Goal: Task Accomplishment & Management: Manage account settings

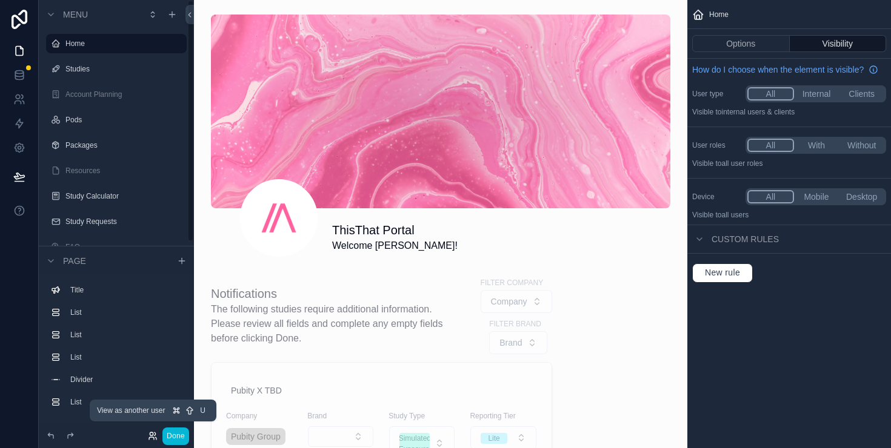
click at [153, 439] on icon at bounding box center [153, 436] width 10 height 10
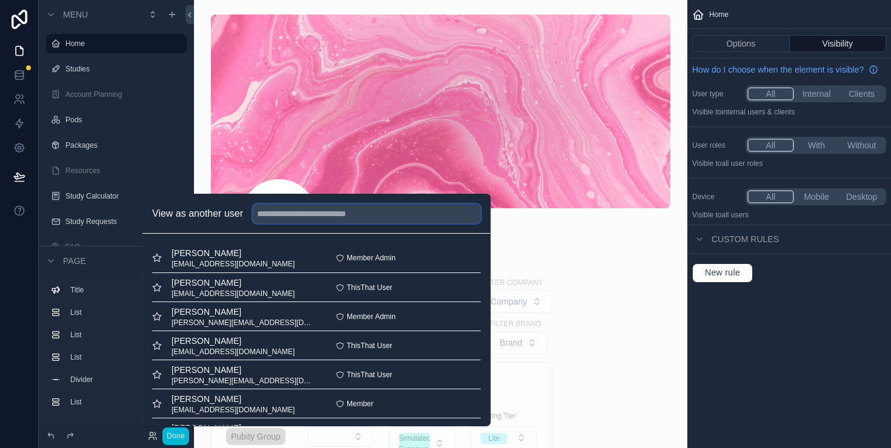
click at [321, 214] on input "text" at bounding box center [367, 213] width 228 height 19
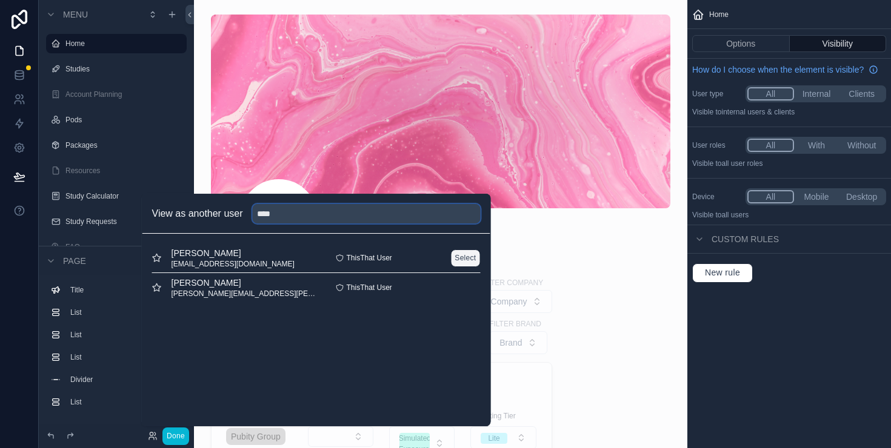
type input "****"
click at [464, 258] on button "Select" at bounding box center [465, 259] width 30 height 18
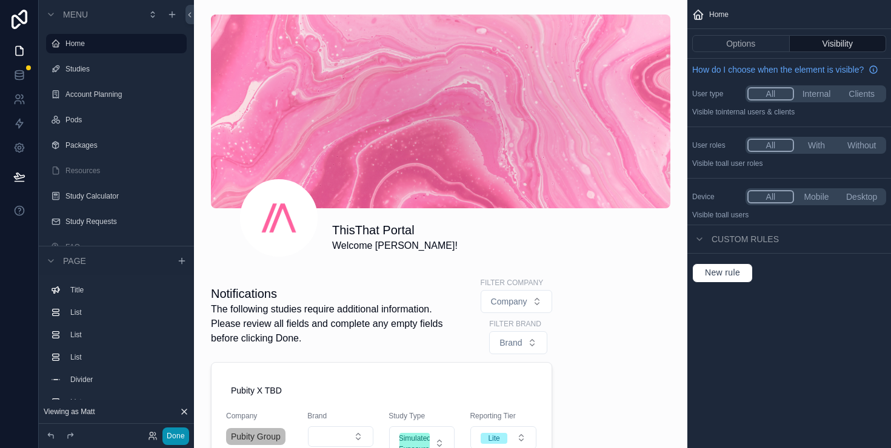
click at [181, 437] on button "Done" at bounding box center [175, 437] width 27 height 18
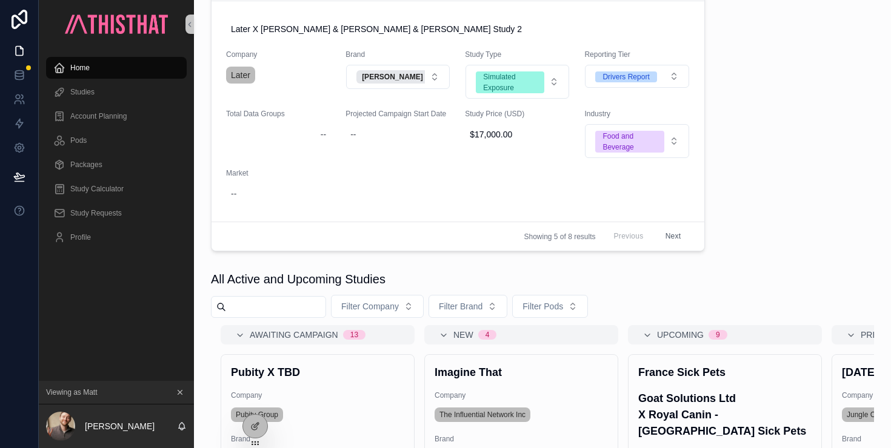
scroll to position [458, 0]
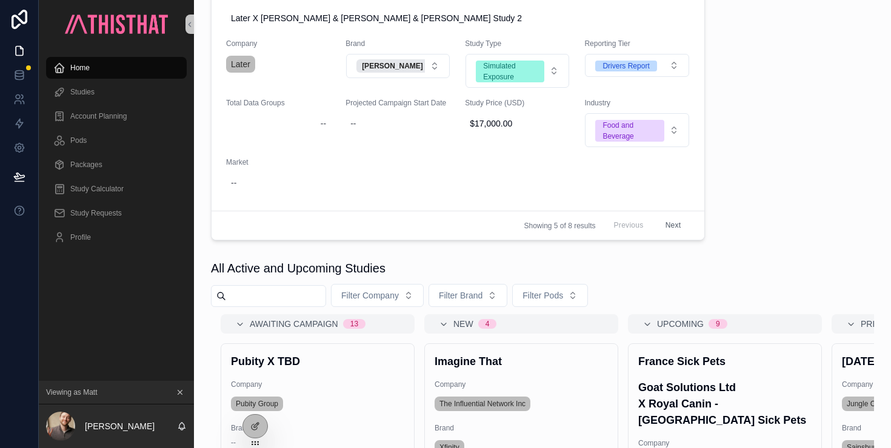
click at [670, 224] on button "Next" at bounding box center [673, 225] width 33 height 19
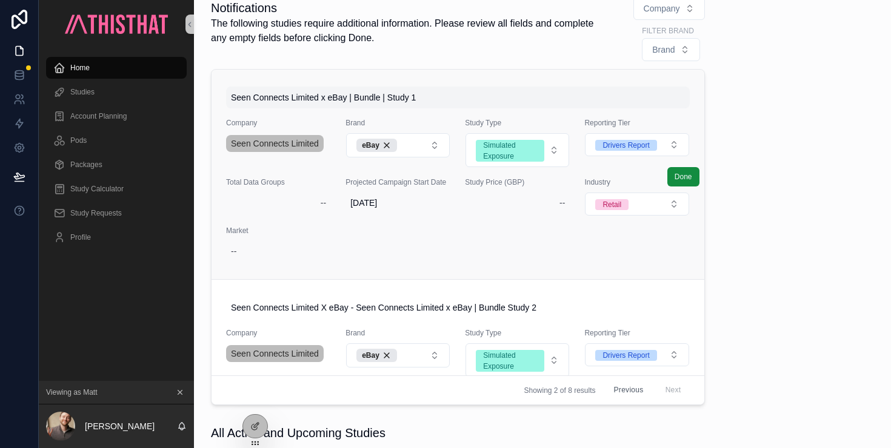
scroll to position [224, 0]
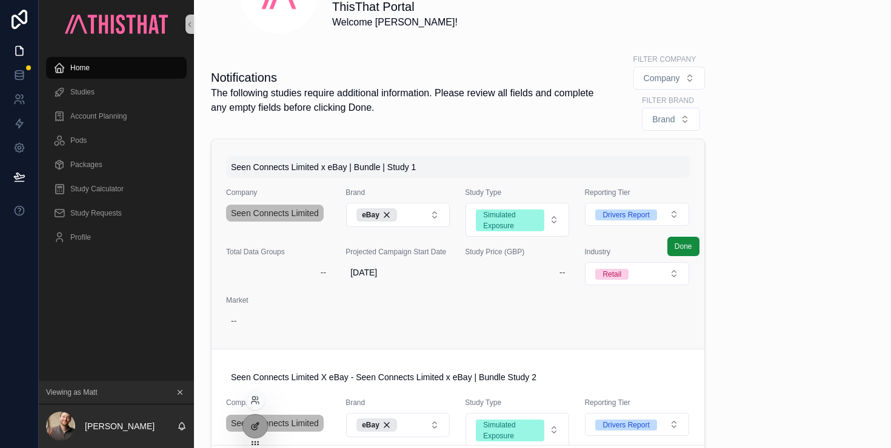
click at [258, 430] on icon at bounding box center [255, 427] width 10 height 10
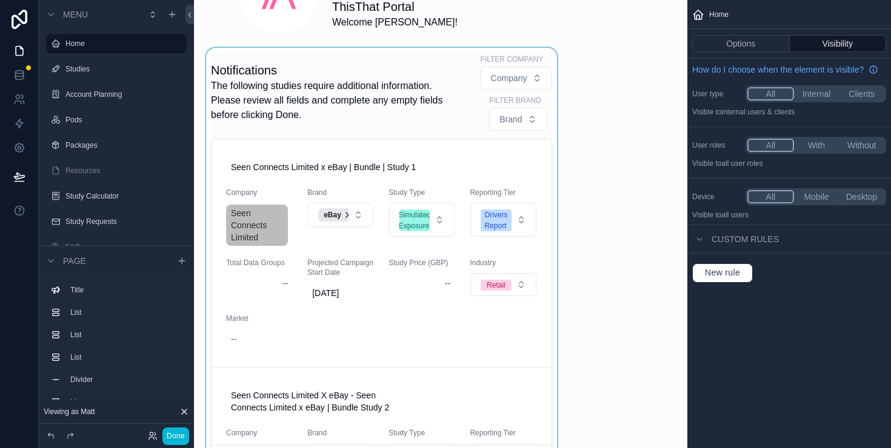
click at [379, 113] on div "scrollable content" at bounding box center [382, 264] width 356 height 432
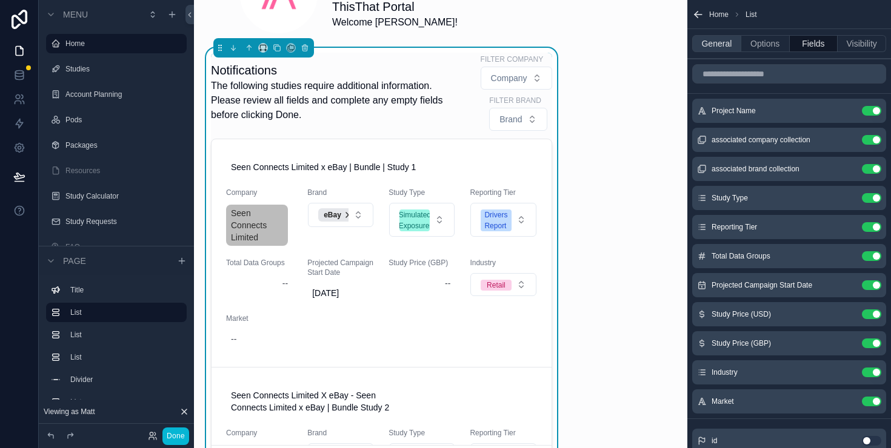
click at [717, 45] on button "General" at bounding box center [716, 43] width 49 height 17
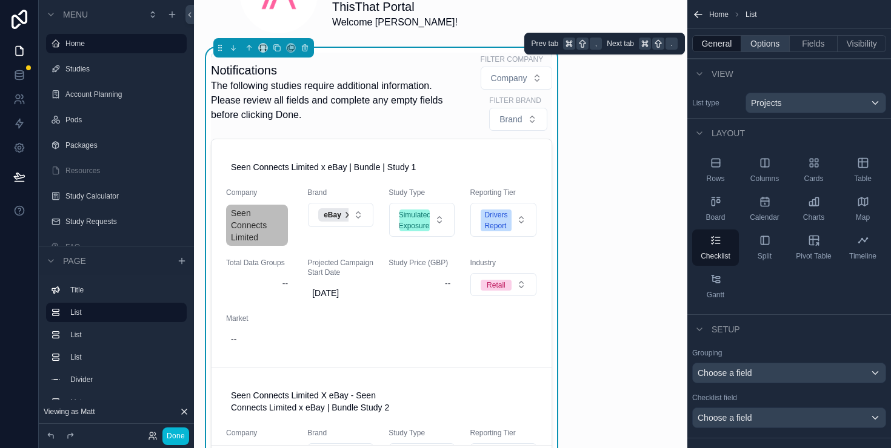
click at [763, 42] on button "Options" at bounding box center [765, 43] width 48 height 17
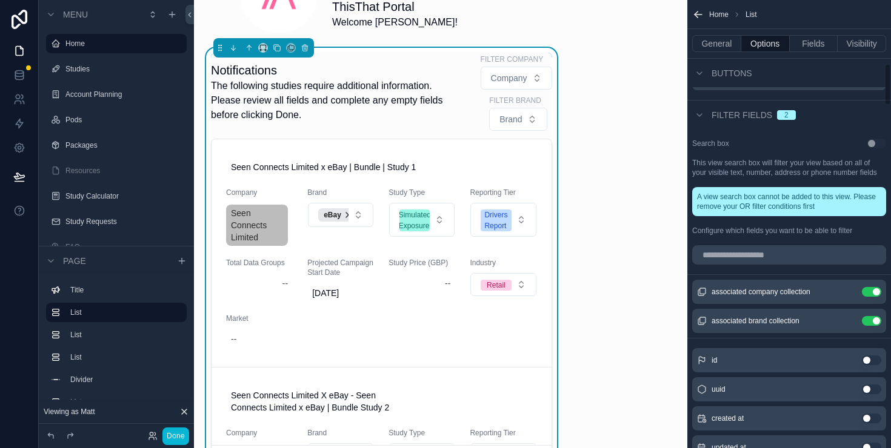
scroll to position [673, 0]
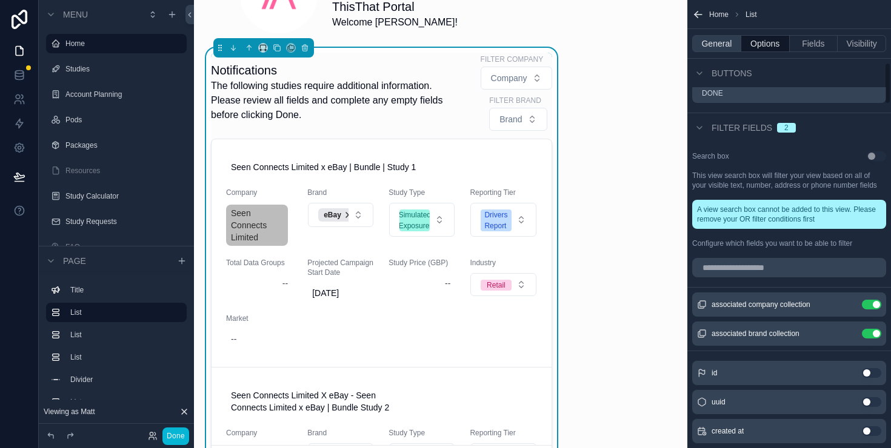
click at [716, 44] on button "General" at bounding box center [716, 43] width 49 height 17
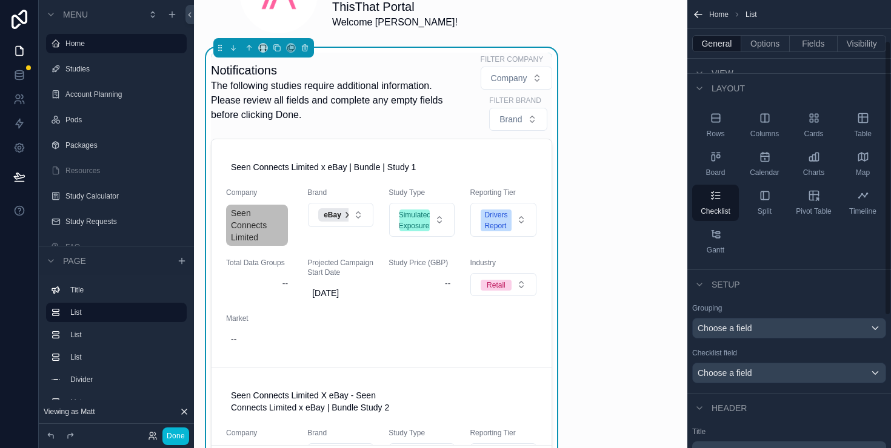
scroll to position [0, 0]
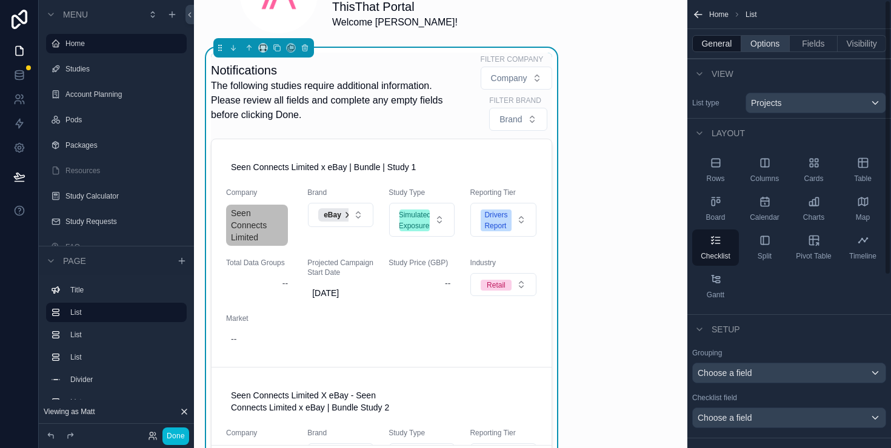
click at [762, 49] on button "Options" at bounding box center [765, 43] width 48 height 17
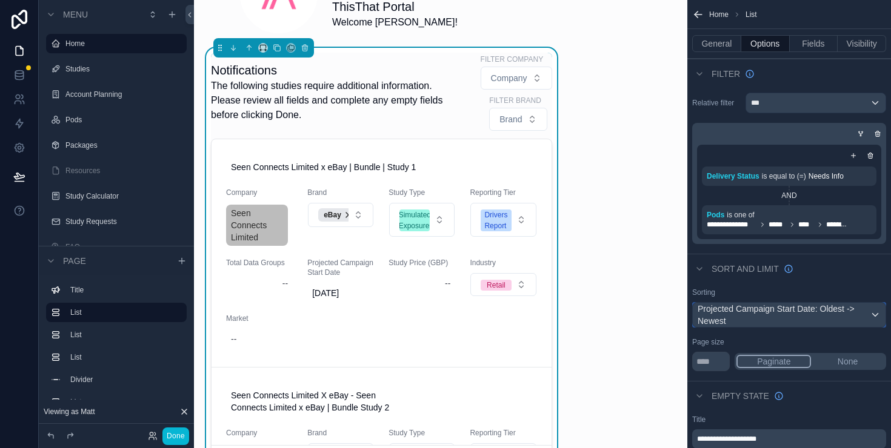
click at [766, 314] on div "Projected Campaign Start Date: Oldest -> Newest" at bounding box center [789, 315] width 193 height 24
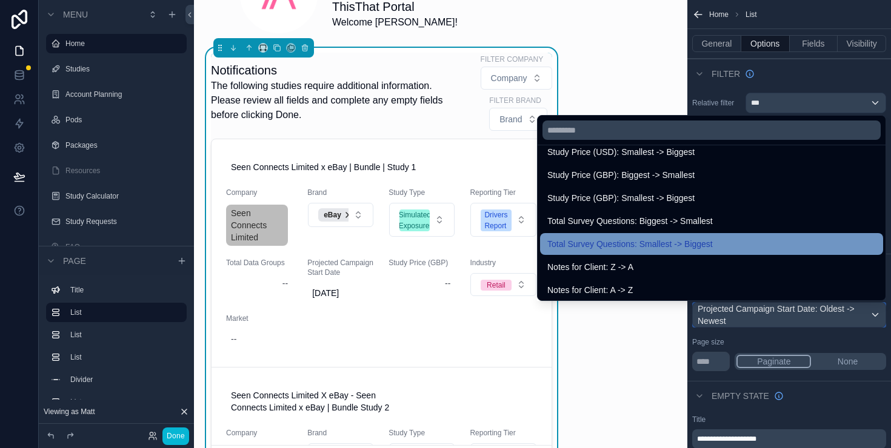
scroll to position [1249, 0]
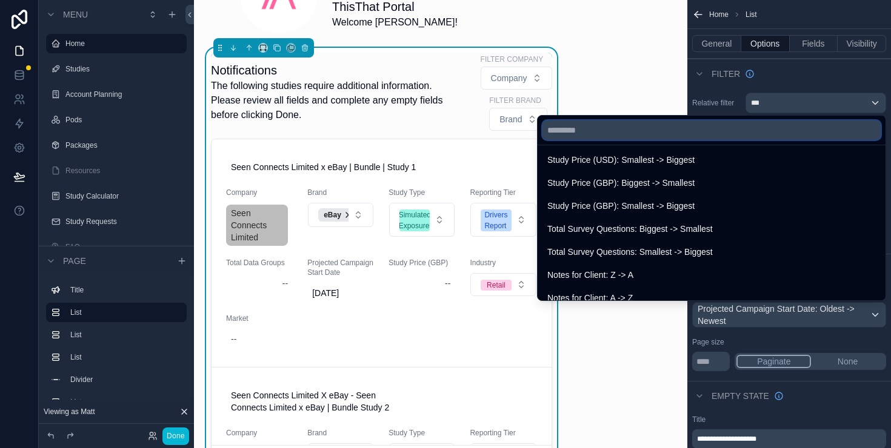
click at [577, 127] on input "text" at bounding box center [711, 130] width 338 height 19
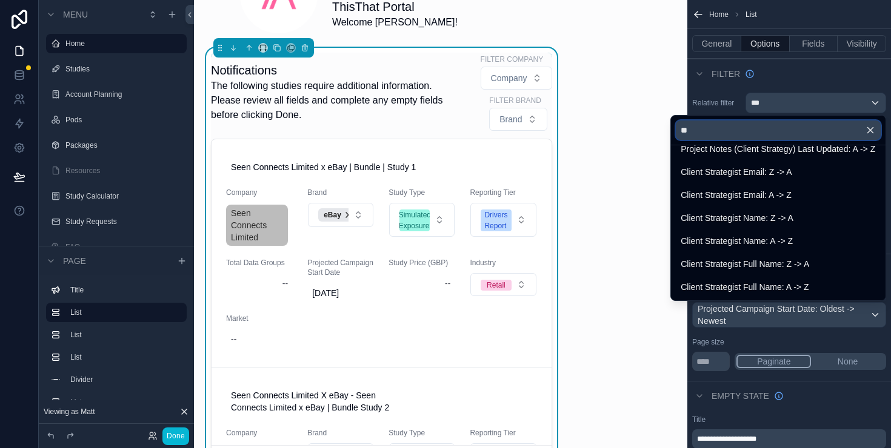
scroll to position [0, 0]
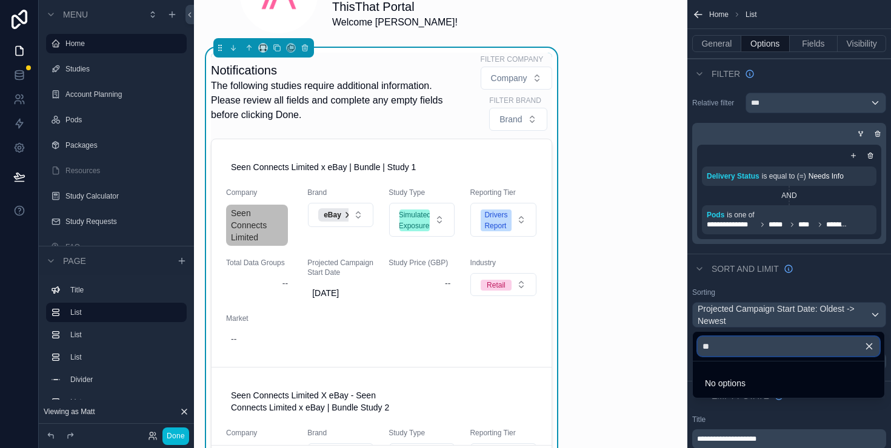
type input "*"
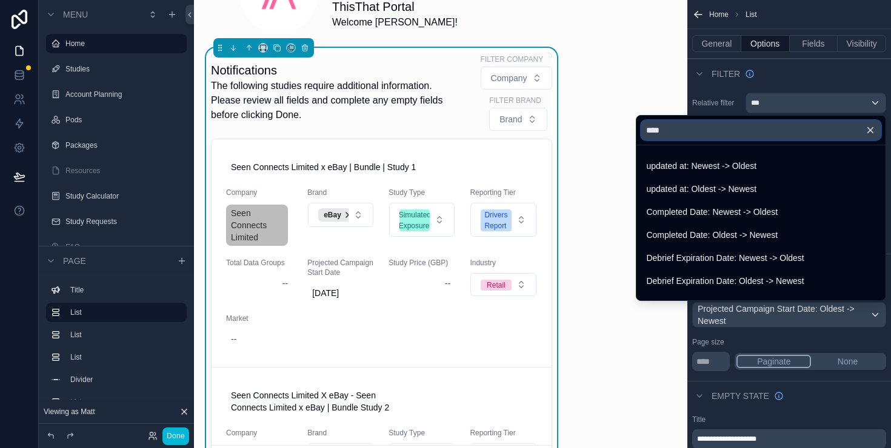
type input "****"
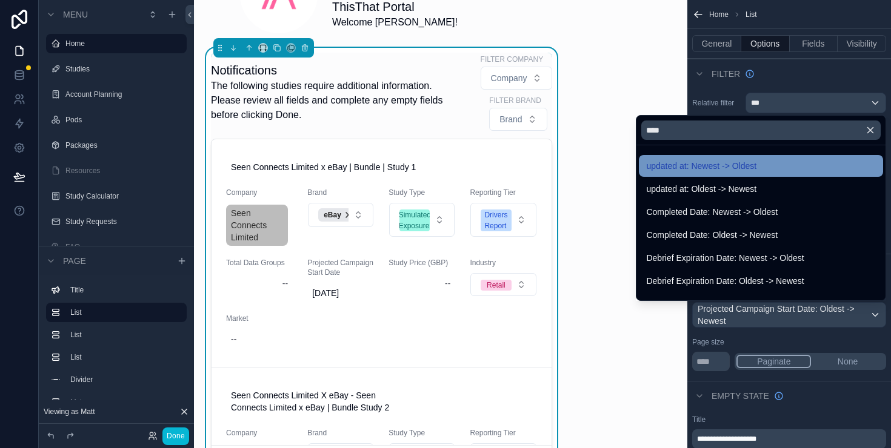
click at [750, 169] on span "updated at: Newest -> Oldest" at bounding box center [701, 166] width 110 height 15
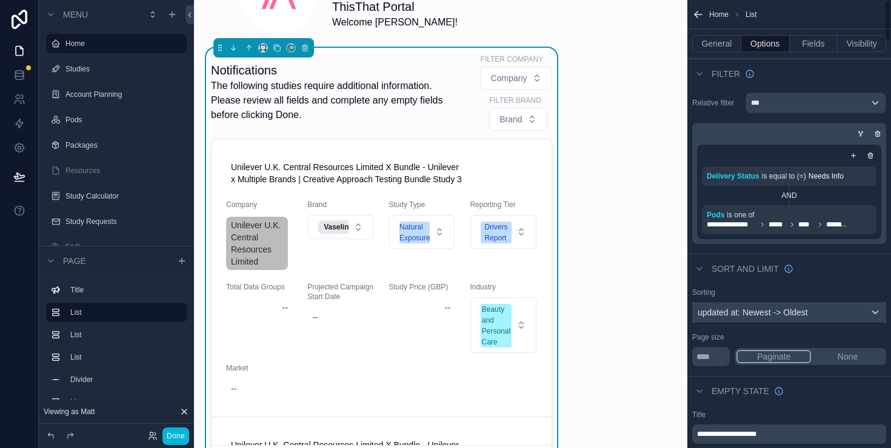
click at [762, 312] on div "updated at: Newest -> Oldest" at bounding box center [789, 312] width 193 height 19
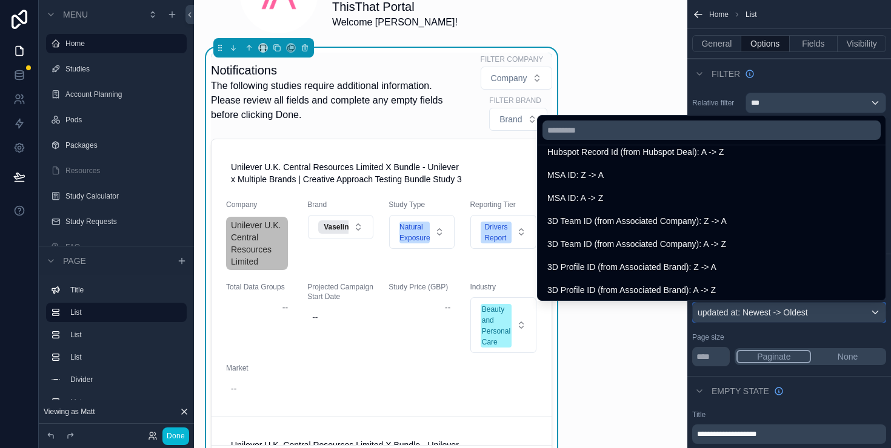
scroll to position [4023, 0]
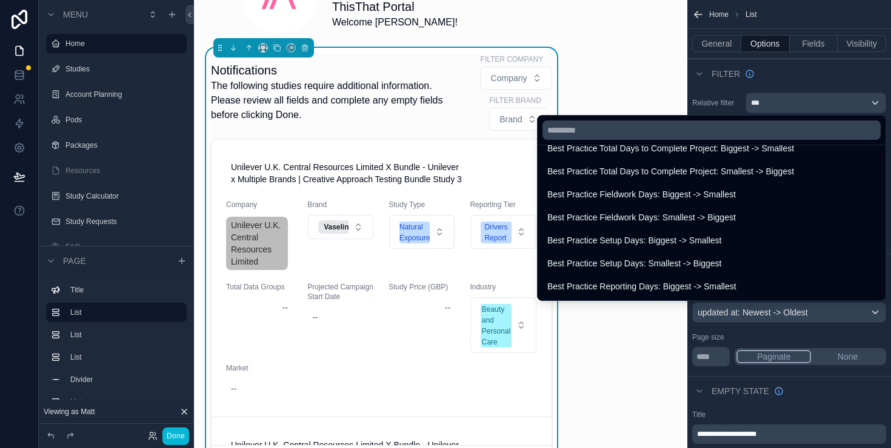
scroll to position [2917, 0]
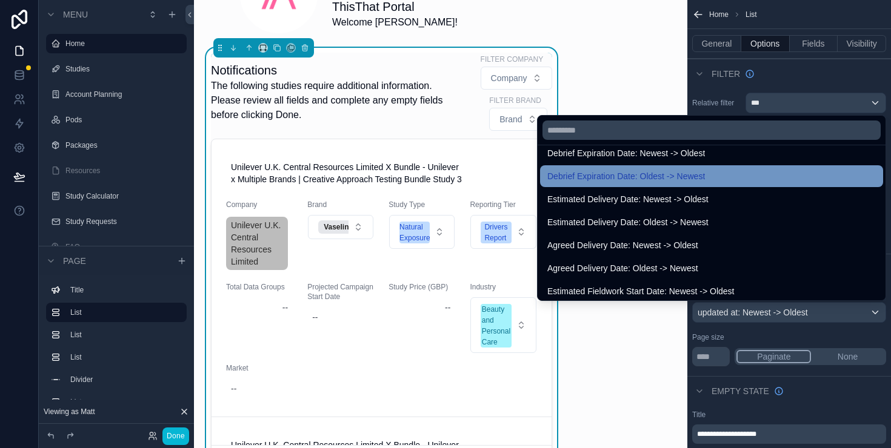
scroll to position [520, 0]
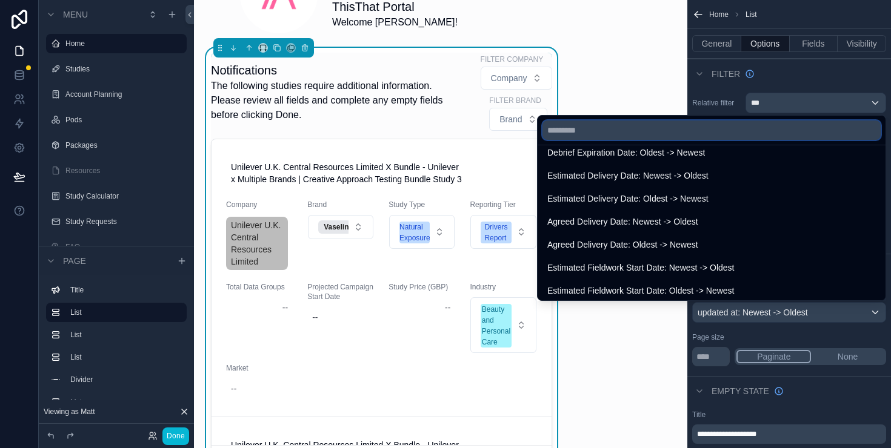
click at [574, 125] on input "text" at bounding box center [711, 130] width 338 height 19
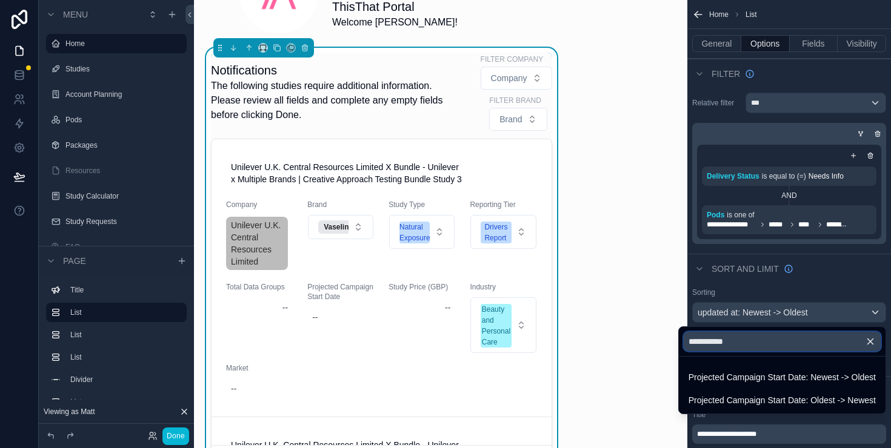
scroll to position [0, 0]
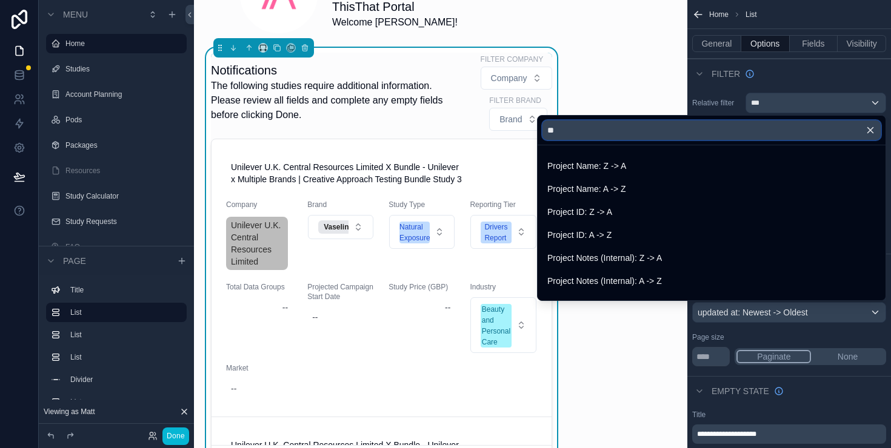
type input "*"
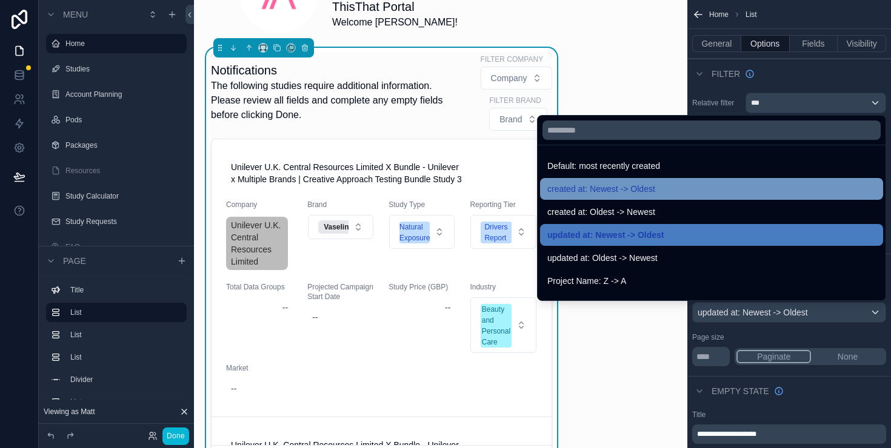
click at [619, 190] on span "created at: Newest -> Oldest" at bounding box center [601, 189] width 108 height 15
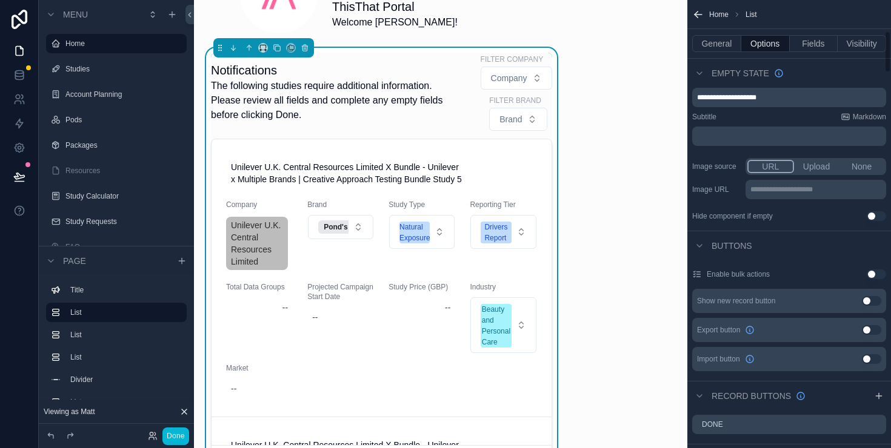
scroll to position [122, 0]
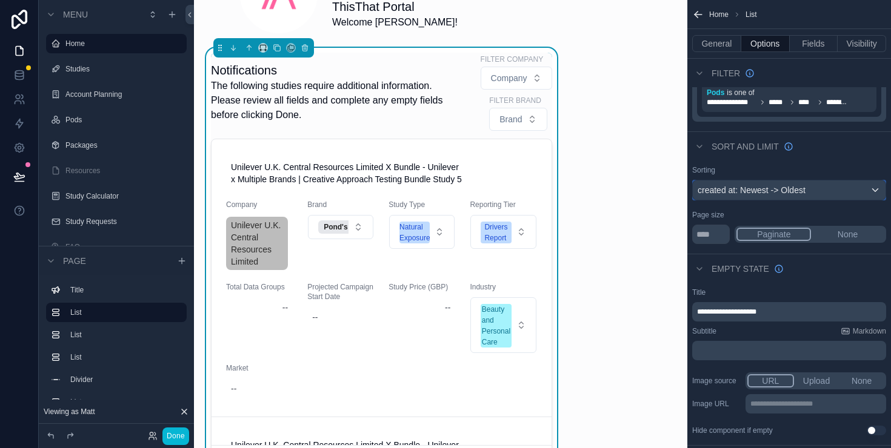
click at [763, 190] on div "created at: Newest -> Oldest" at bounding box center [789, 190] width 193 height 19
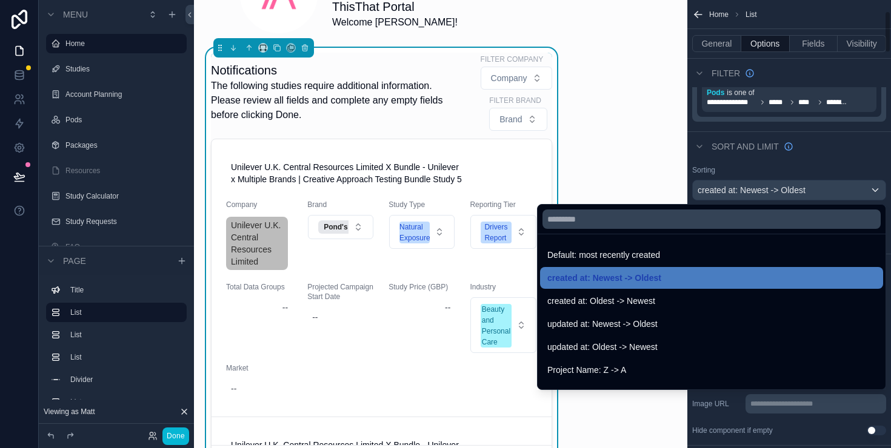
click at [179, 436] on div "scrollable content" at bounding box center [445, 224] width 891 height 448
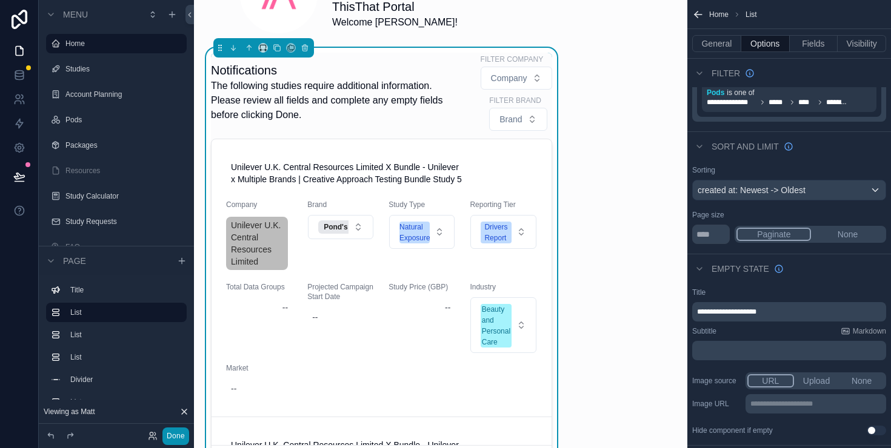
click at [182, 437] on button "Done" at bounding box center [175, 437] width 27 height 18
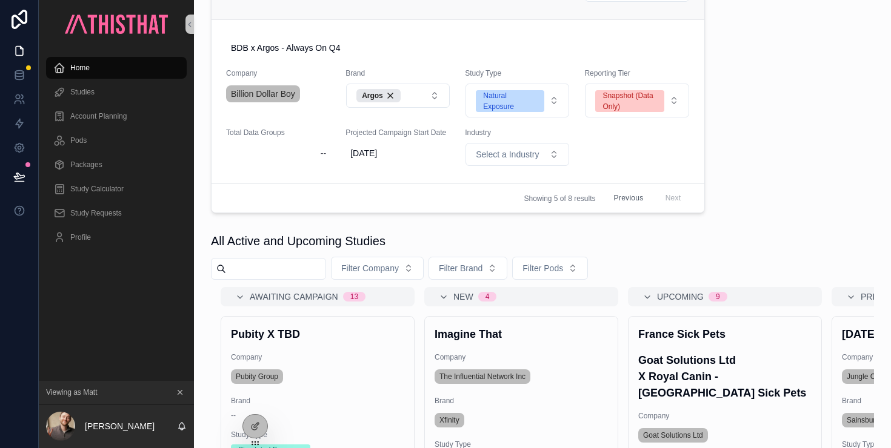
scroll to position [525, 0]
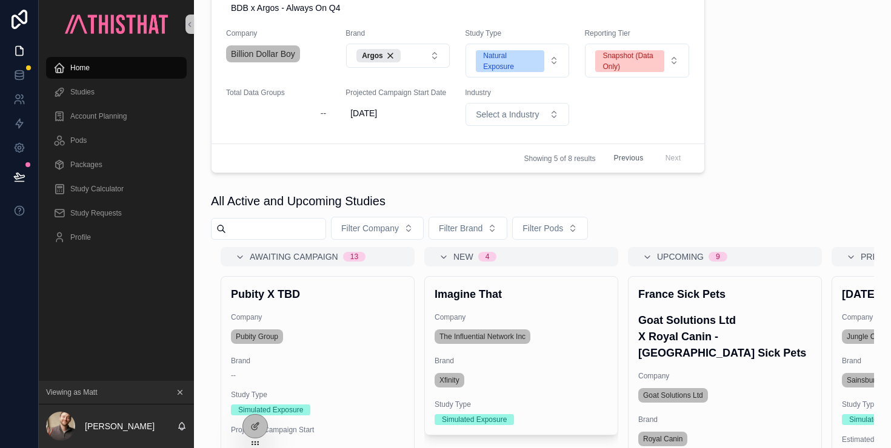
click at [626, 157] on button "Previous" at bounding box center [628, 158] width 47 height 19
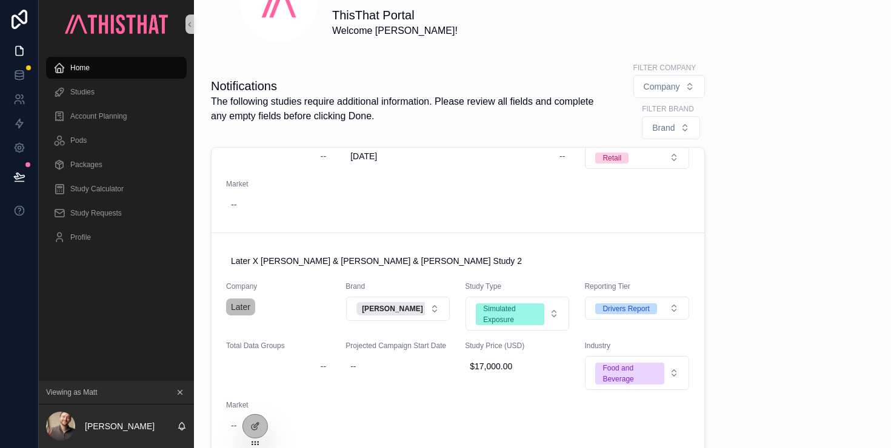
scroll to position [227, 0]
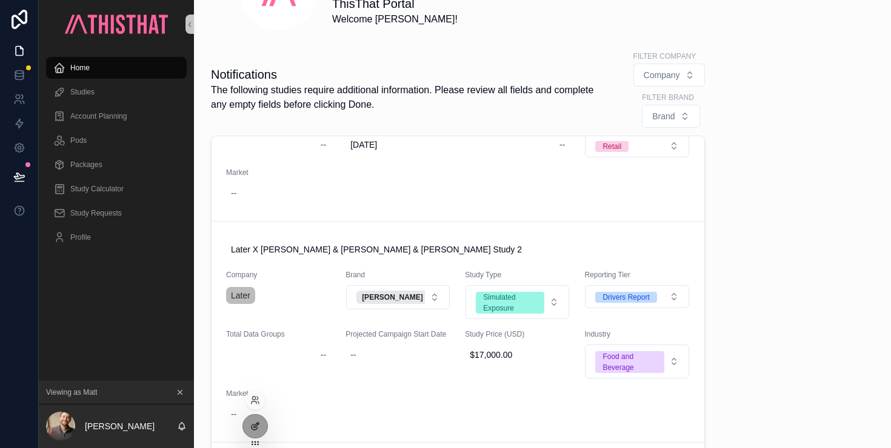
click at [256, 421] on div at bounding box center [255, 426] width 24 height 23
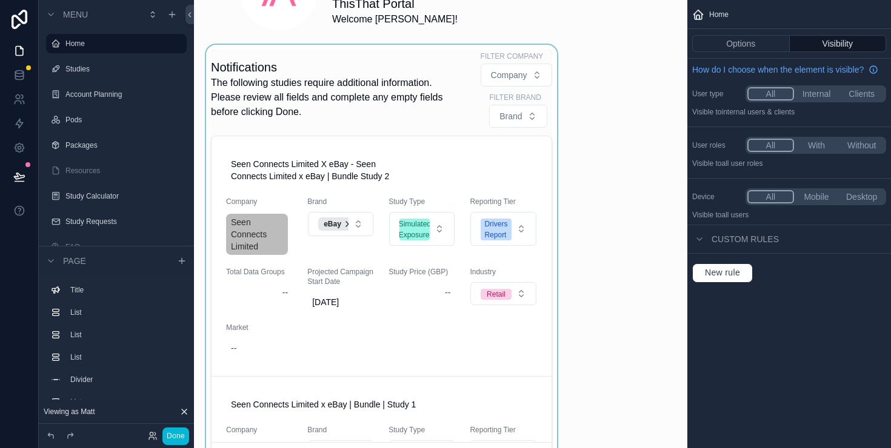
click at [341, 75] on div "scrollable content" at bounding box center [382, 261] width 356 height 432
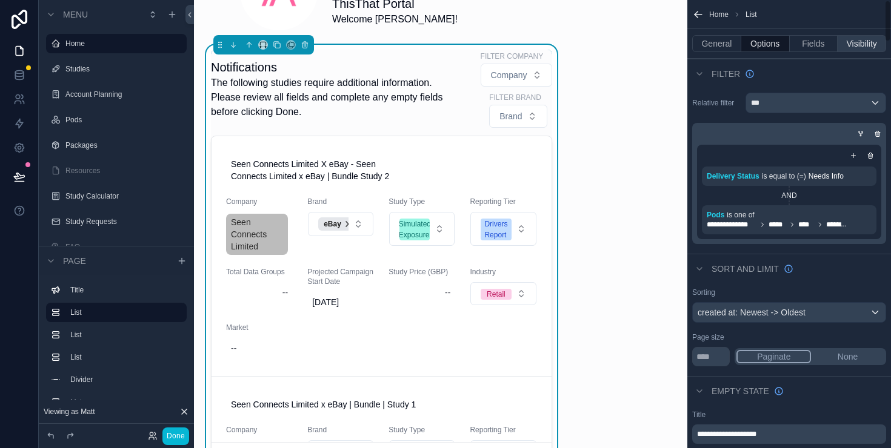
click at [868, 44] on button "Visibility" at bounding box center [861, 43] width 48 height 17
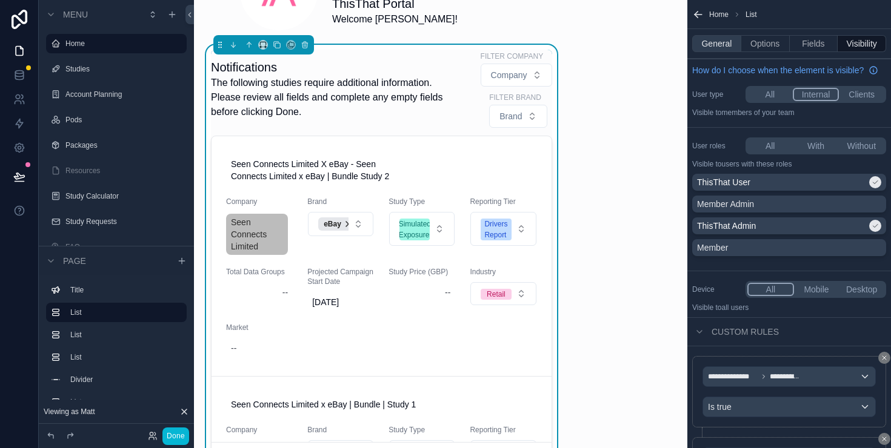
click at [719, 48] on button "General" at bounding box center [716, 43] width 49 height 17
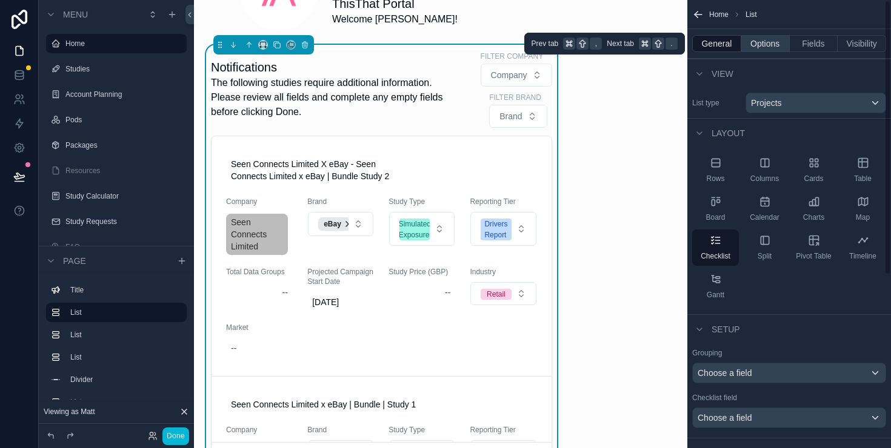
click at [763, 43] on button "Options" at bounding box center [765, 43] width 48 height 17
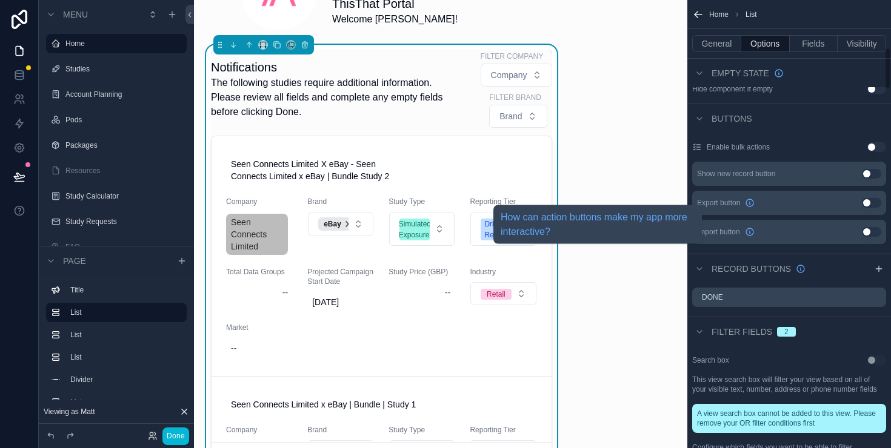
scroll to position [580, 0]
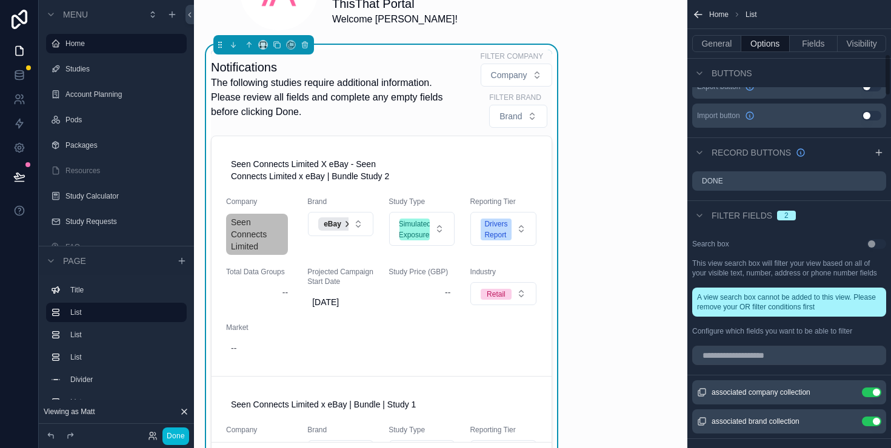
click at [815, 33] on div "General Options Fields Visibility" at bounding box center [789, 43] width 204 height 29
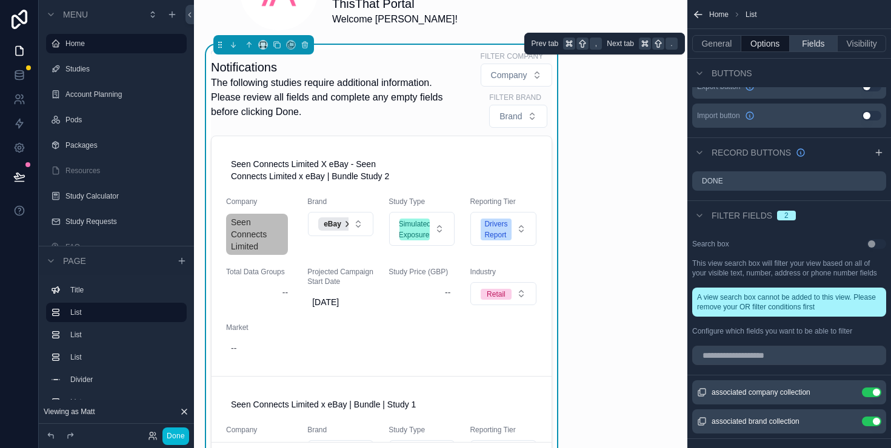
click at [812, 43] on button "Fields" at bounding box center [813, 43] width 48 height 17
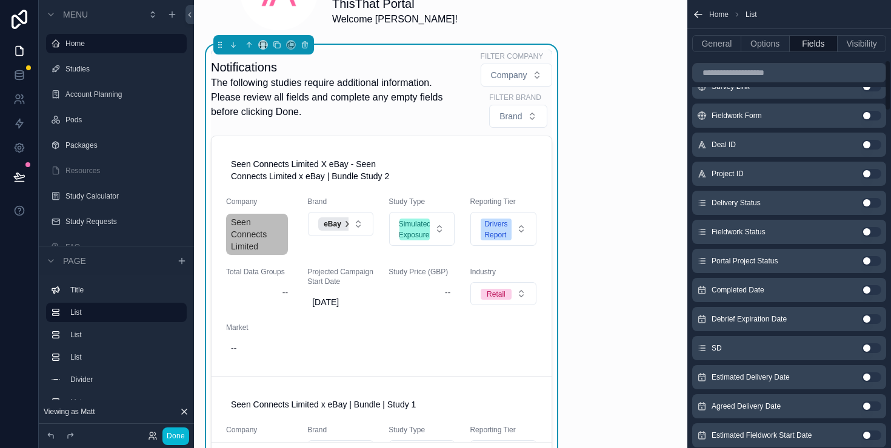
scroll to position [1011, 0]
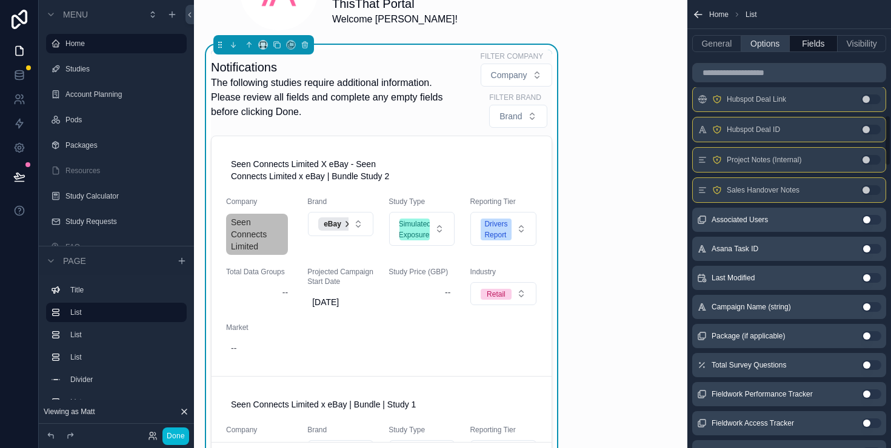
click at [777, 42] on button "Options" at bounding box center [765, 43] width 48 height 17
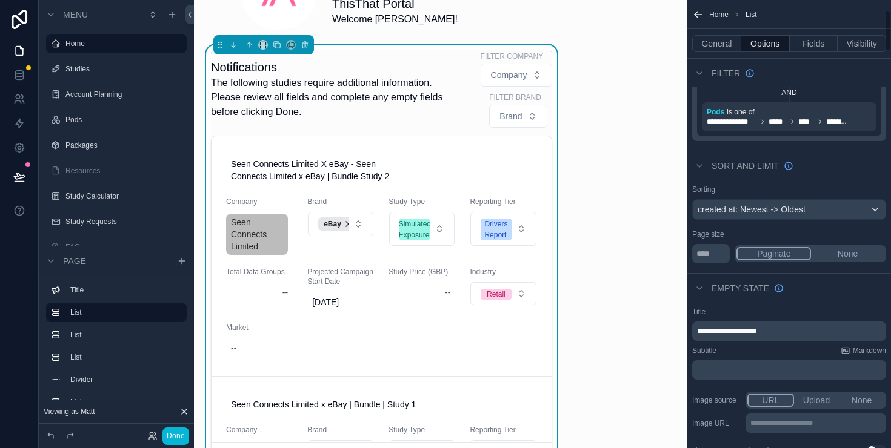
scroll to position [104, 0]
click at [786, 200] on div "created at: Newest -> Oldest" at bounding box center [789, 208] width 193 height 19
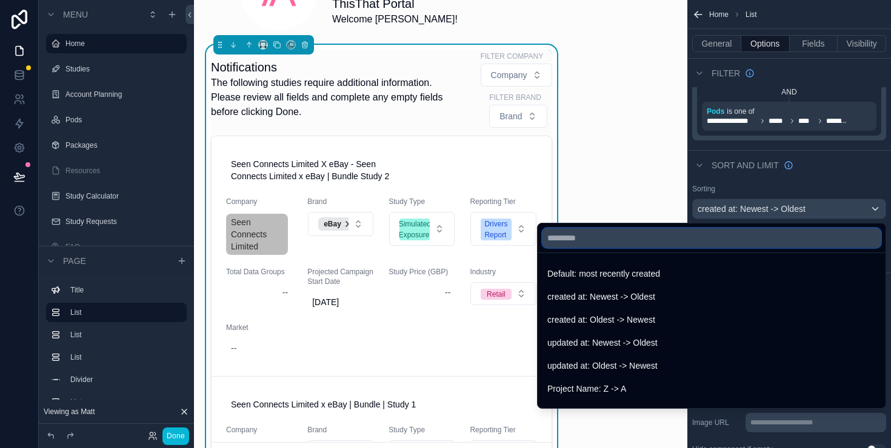
click at [657, 236] on input "text" at bounding box center [711, 237] width 338 height 19
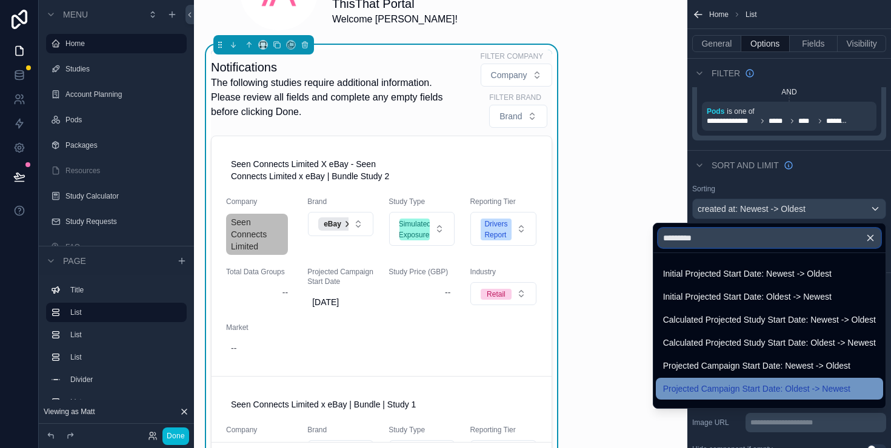
type input "*********"
click at [727, 393] on span "Projected Campaign Start Date: Oldest -> Newest" at bounding box center [756, 389] width 187 height 15
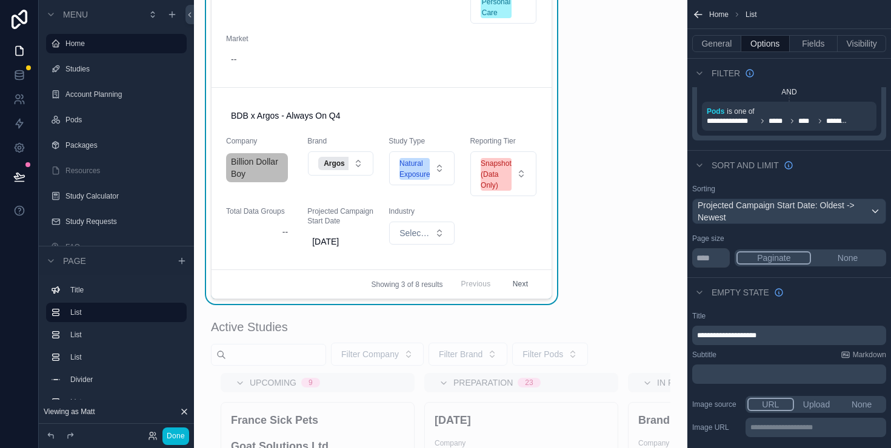
scroll to position [481, 0]
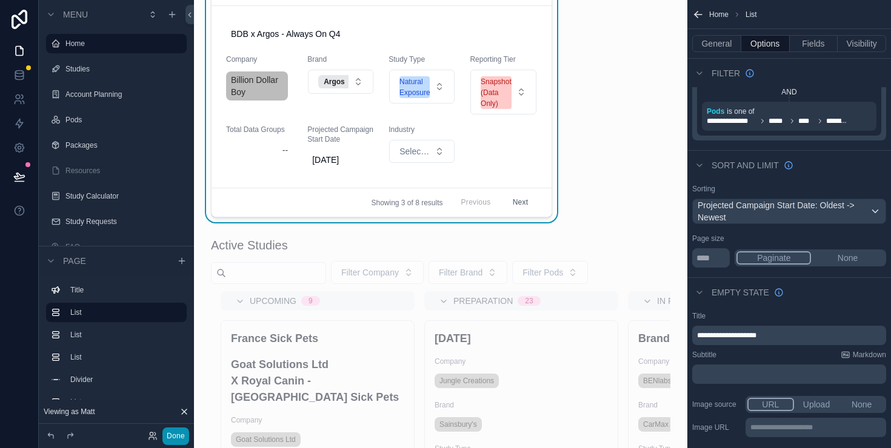
click at [176, 433] on button "Done" at bounding box center [175, 437] width 27 height 18
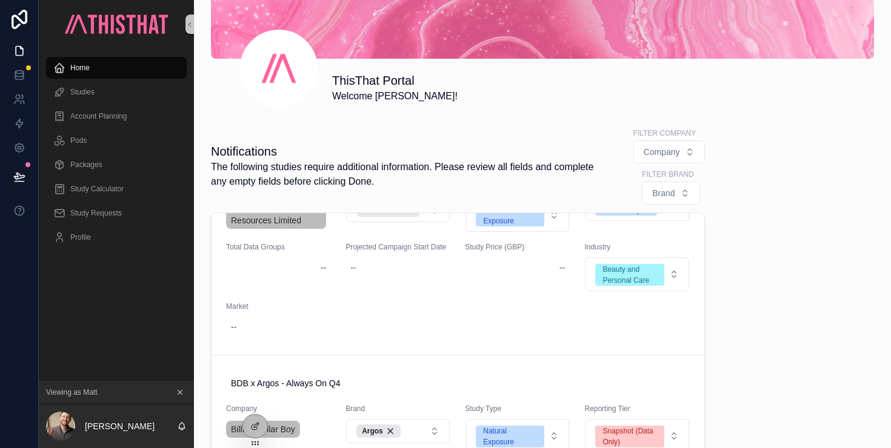
scroll to position [149, 0]
click at [19, 177] on icon at bounding box center [19, 177] width 12 height 12
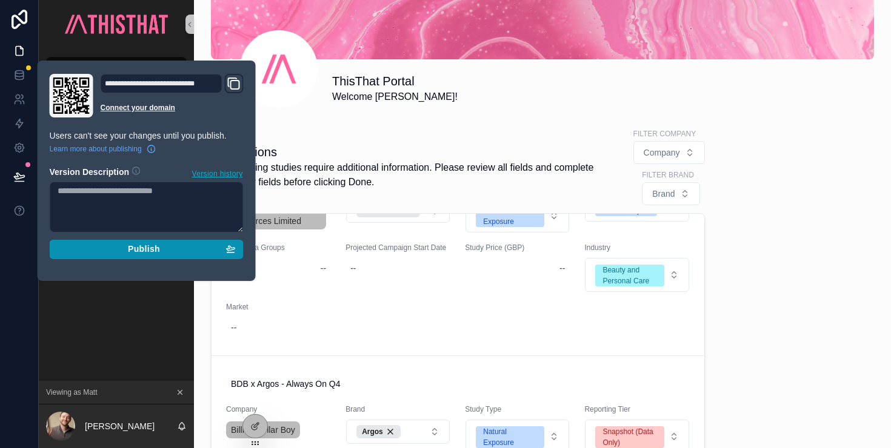
click at [160, 253] on div "Publish" at bounding box center [147, 249] width 178 height 11
